Goal: Task Accomplishment & Management: Use online tool/utility

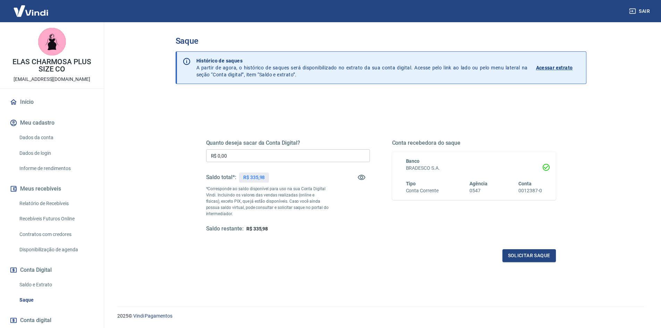
click at [267, 153] on input "R$ 0,00" at bounding box center [288, 155] width 164 height 13
type input "R$ 300,00"
click at [537, 249] on div "Quanto deseja sacar da Conta Digital? R$ 300,00 ​ Saldo total*: R$ 335,98 *Corr…" at bounding box center [381, 192] width 350 height 139
click at [537, 253] on button "Solicitar saque" at bounding box center [528, 255] width 53 height 13
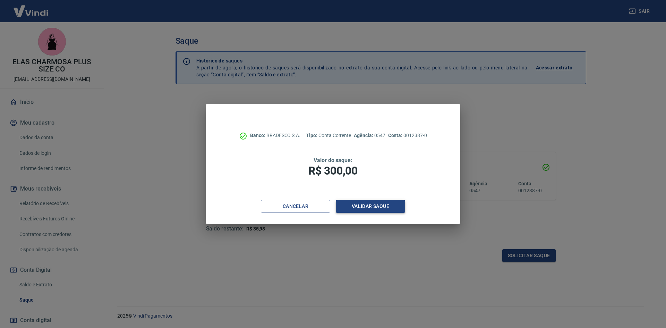
click at [358, 207] on button "Validar saque" at bounding box center [370, 206] width 69 height 13
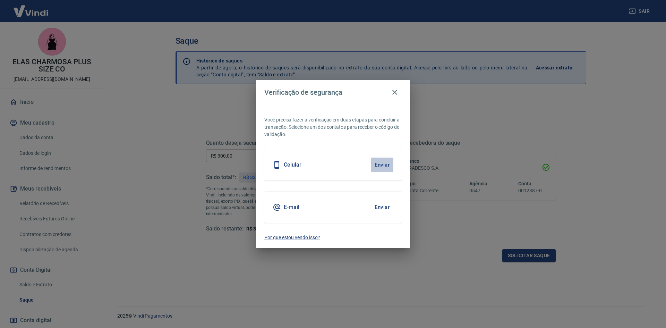
click at [387, 165] on button "Enviar" at bounding box center [382, 164] width 23 height 15
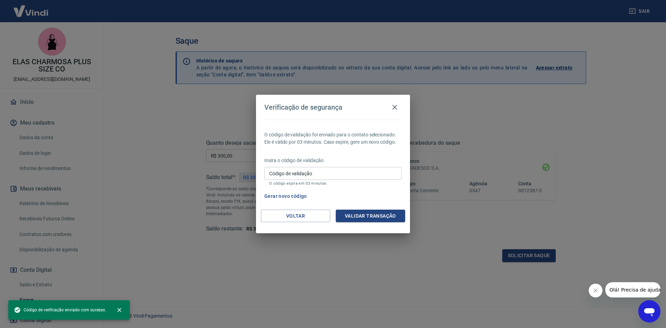
click at [317, 171] on input "Código de validação" at bounding box center [332, 173] width 137 height 13
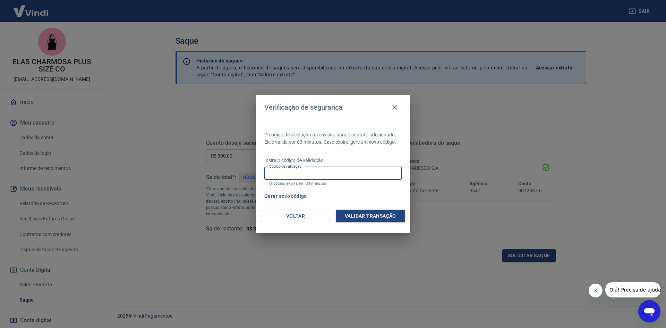
click at [288, 177] on input "Código de validação" at bounding box center [332, 173] width 137 height 13
click at [279, 172] on input "Código de validação" at bounding box center [332, 173] width 137 height 13
click at [299, 195] on button "Gerar novo código" at bounding box center [286, 196] width 48 height 13
click at [320, 170] on input "Código de validação" at bounding box center [332, 173] width 137 height 13
click at [269, 187] on div "Insira o código de validação Código de validação Código de validação O código e…" at bounding box center [332, 172] width 137 height 30
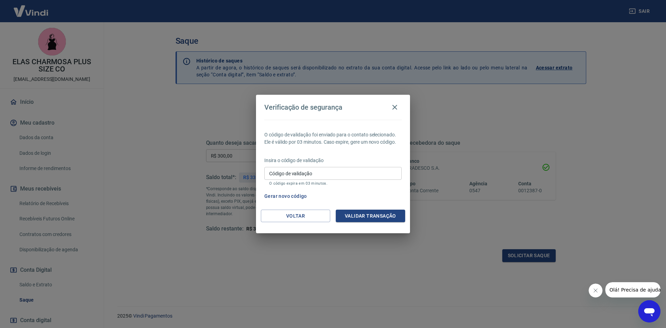
click at [288, 173] on input "Código de validação" at bounding box center [332, 173] width 137 height 13
click at [308, 174] on input "Código de validação" at bounding box center [332, 173] width 137 height 13
click at [287, 174] on input "Código de validação" at bounding box center [332, 173] width 137 height 13
click at [285, 174] on input "Código de validação" at bounding box center [332, 173] width 137 height 13
type input "131756"
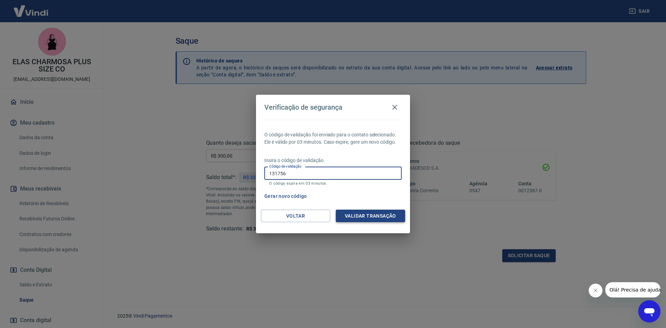
click at [365, 213] on button "Validar transação" at bounding box center [370, 216] width 69 height 13
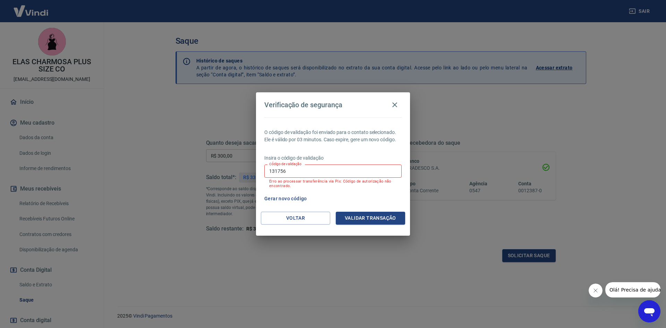
click at [295, 171] on input "131756" at bounding box center [332, 170] width 137 height 13
click at [289, 215] on button "Voltar" at bounding box center [295, 218] width 69 height 13
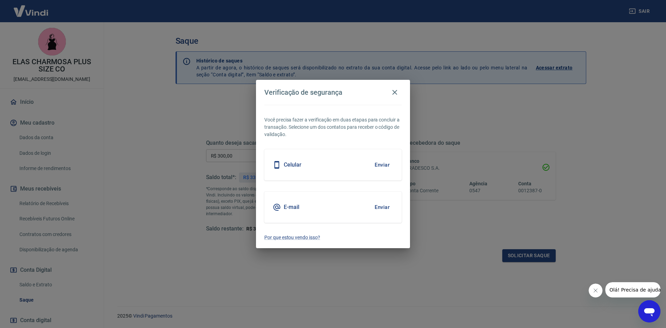
click at [387, 208] on button "Enviar" at bounding box center [382, 207] width 23 height 15
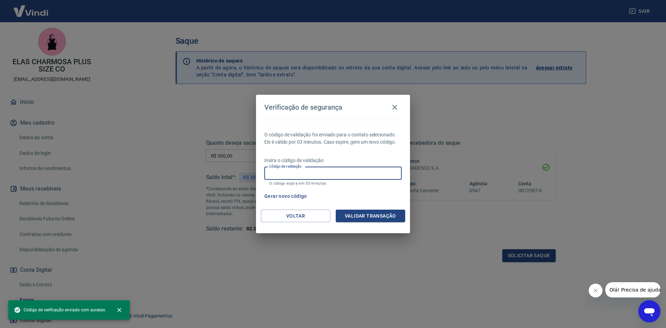
click at [348, 172] on input "Código de validação" at bounding box center [332, 173] width 137 height 13
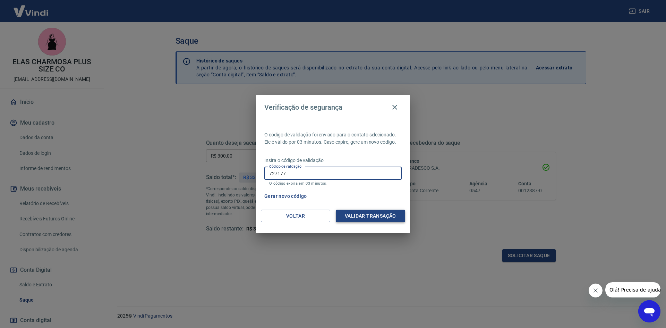
type input "727177"
click at [381, 212] on button "Validar transação" at bounding box center [370, 216] width 69 height 13
